Goal: Navigation & Orientation: Find specific page/section

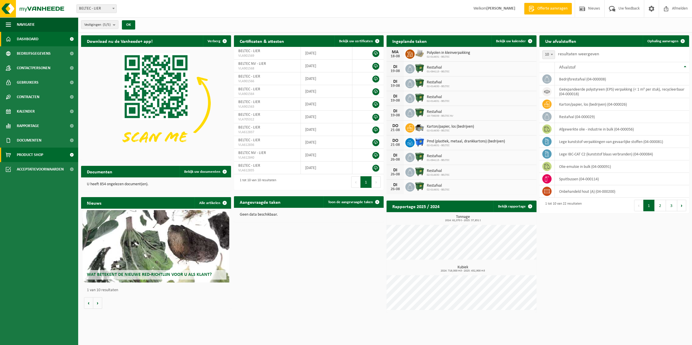
click at [49, 156] on link "Product Shop" at bounding box center [39, 155] width 78 height 14
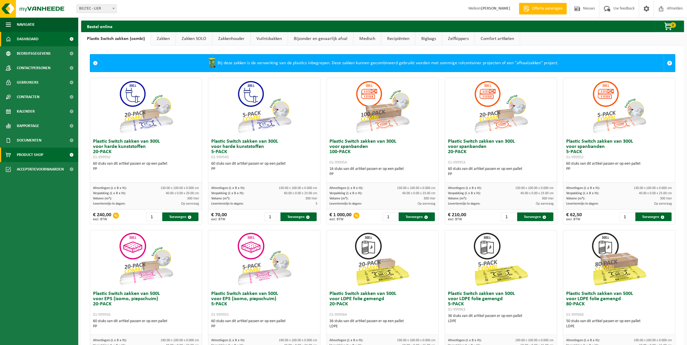
click at [47, 38] on link "Dashboard" at bounding box center [39, 39] width 78 height 14
